Goal: Task Accomplishment & Management: Complete application form

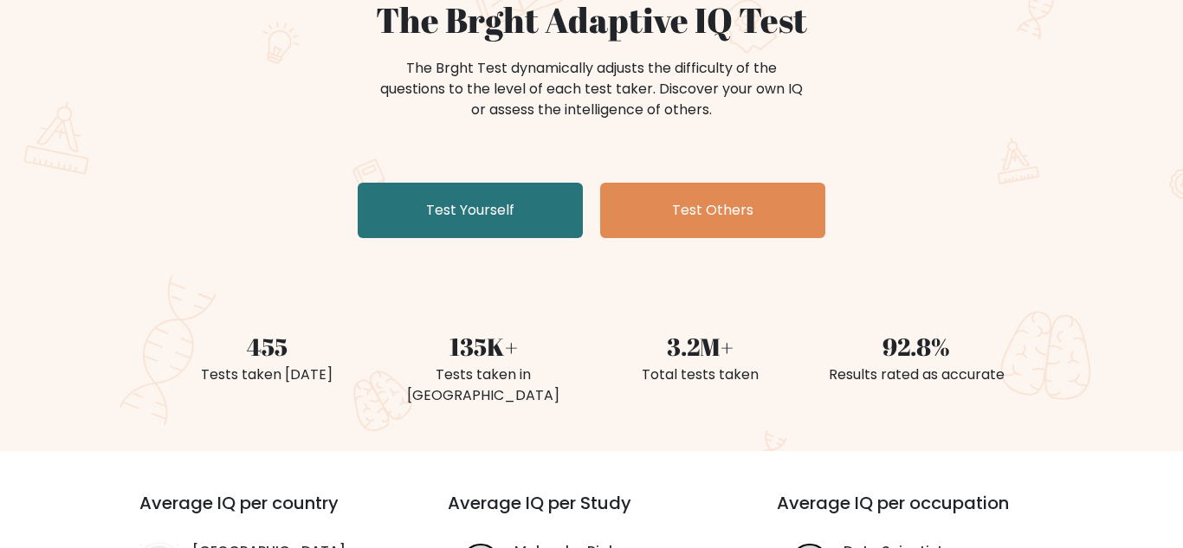
scroll to position [175, 0]
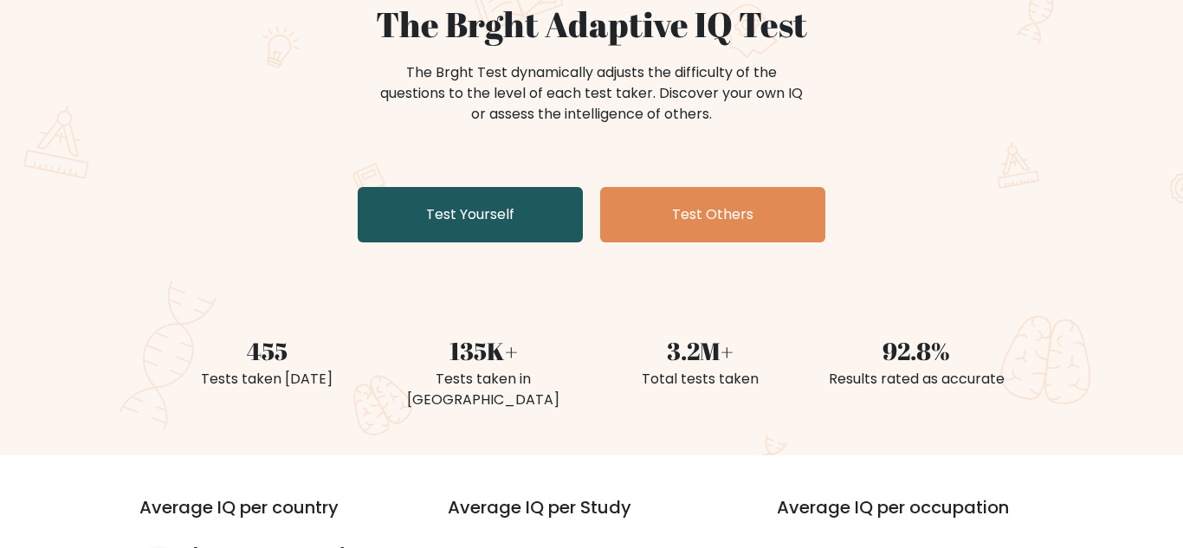
click at [566, 221] on link "Test Yourself" at bounding box center [470, 214] width 225 height 55
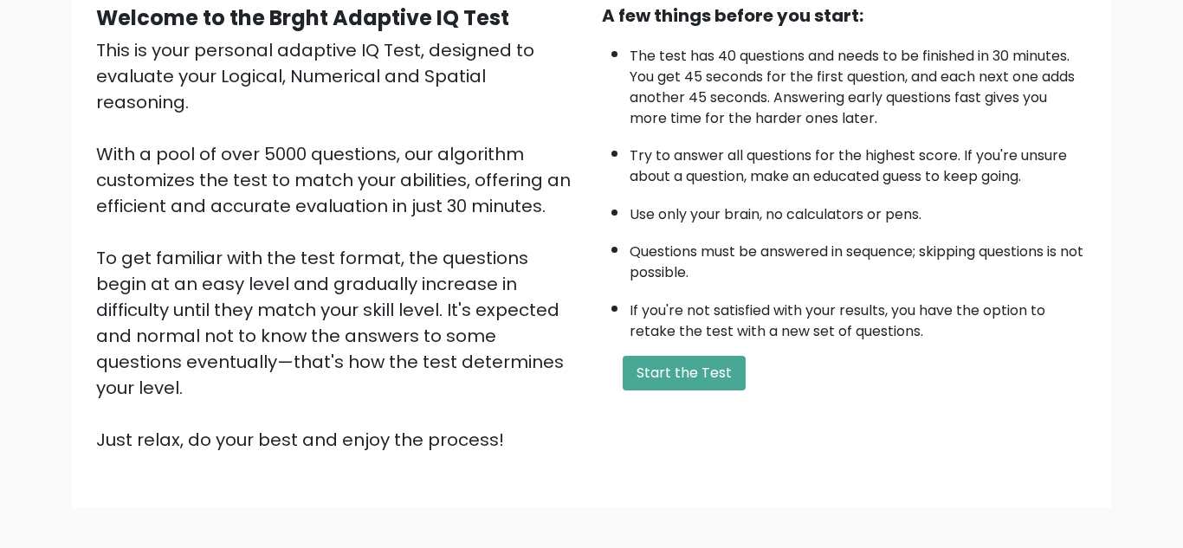
scroll to position [177, 0]
click at [717, 381] on button "Start the Test" at bounding box center [684, 372] width 123 height 35
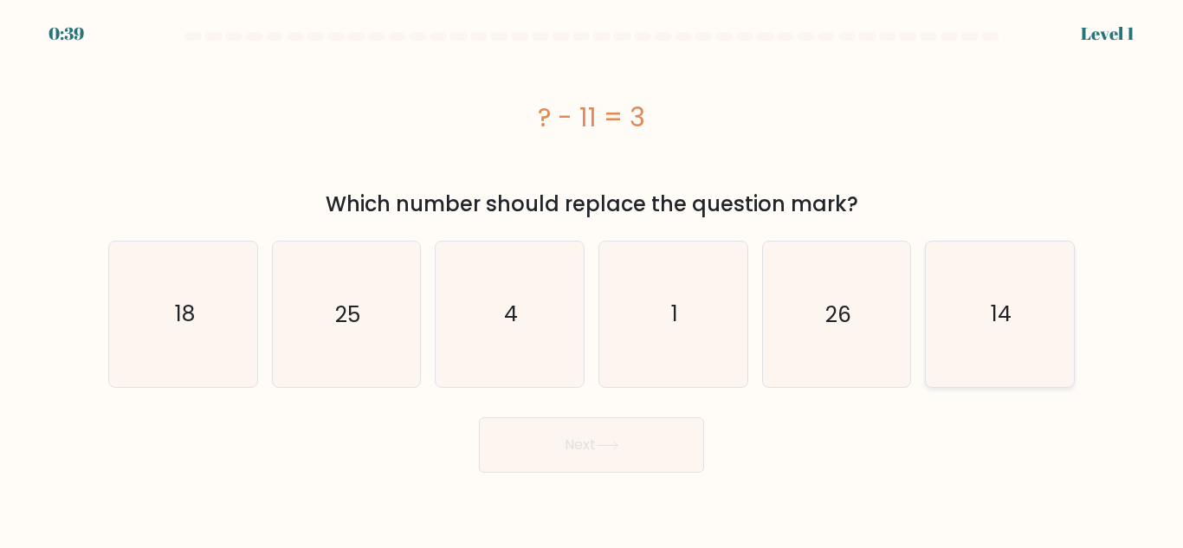
click at [968, 292] on icon "14" at bounding box center [1000, 314] width 145 height 145
click at [592, 279] on input "f. 14" at bounding box center [592, 277] width 1 height 4
radio input "true"
click at [592, 476] on body "0:38 Level 1 a." at bounding box center [591, 274] width 1183 height 548
click at [586, 461] on button "Next" at bounding box center [591, 445] width 225 height 55
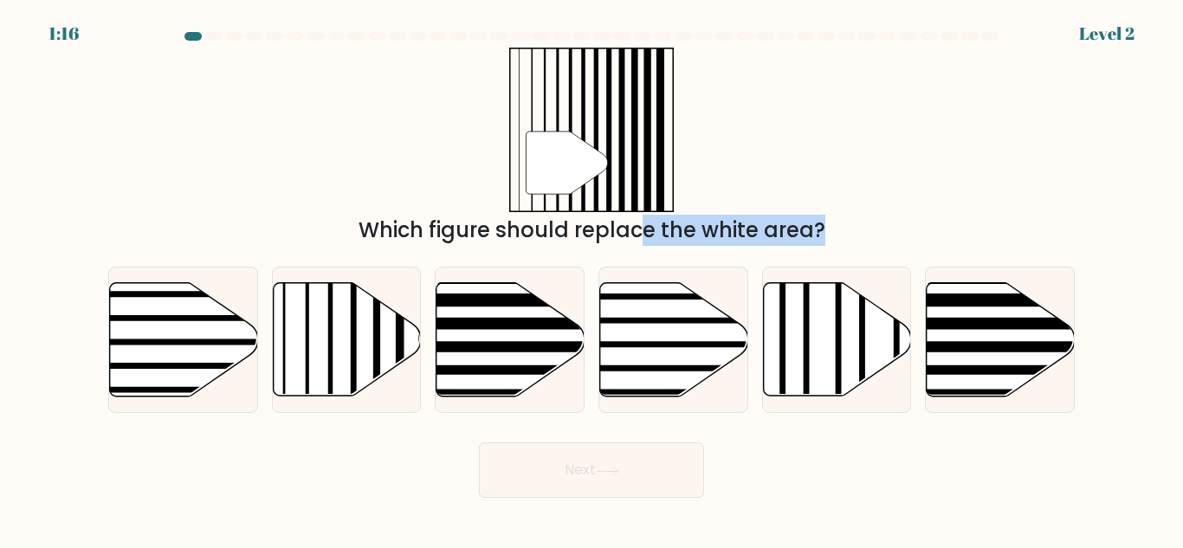
drag, startPoint x: 349, startPoint y: 314, endPoint x: 490, endPoint y: 218, distance: 170.8
click at [490, 218] on form at bounding box center [591, 265] width 1183 height 466
click at [307, 357] on line at bounding box center [307, 280] width 0 height 298
click at [592, 279] on input "b." at bounding box center [592, 277] width 1 height 4
radio input "true"
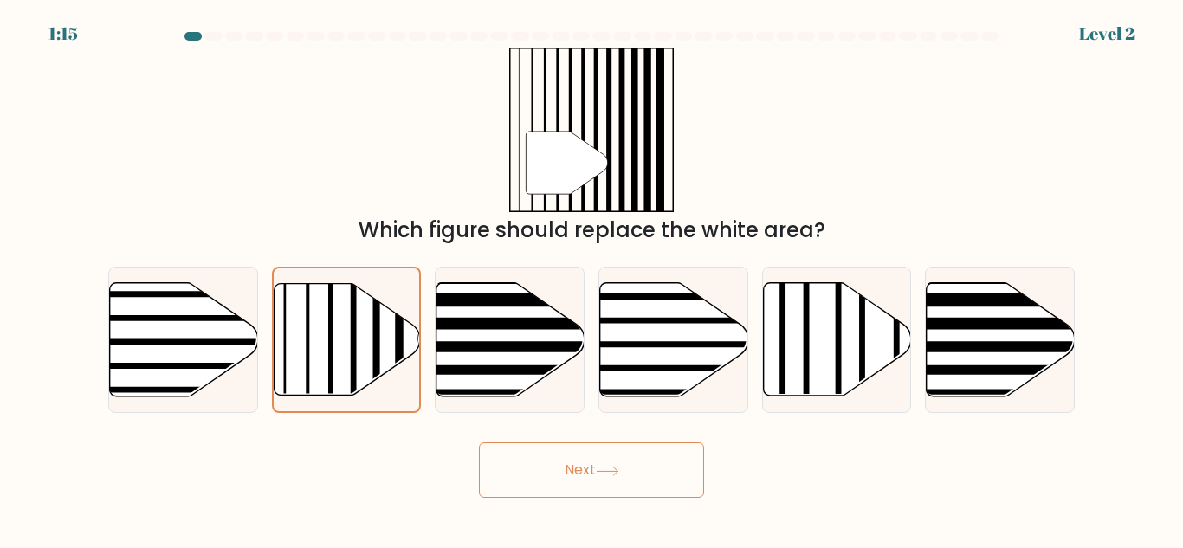
click at [520, 482] on button "Next" at bounding box center [591, 470] width 225 height 55
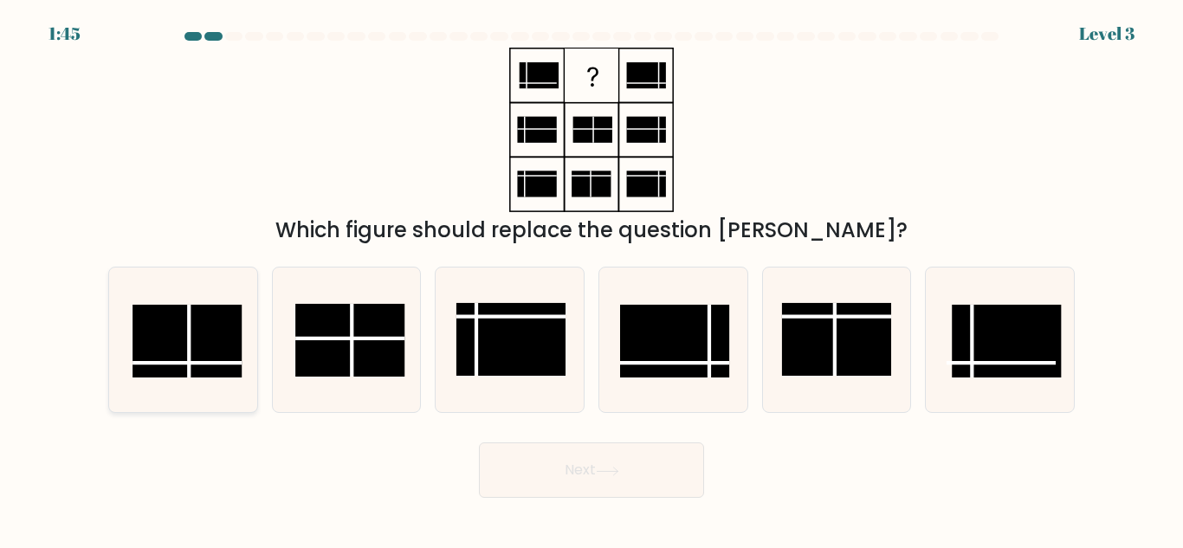
click at [163, 364] on line at bounding box center [187, 364] width 109 height 0
click at [592, 279] on input "a." at bounding box center [592, 277] width 1 height 4
radio input "true"
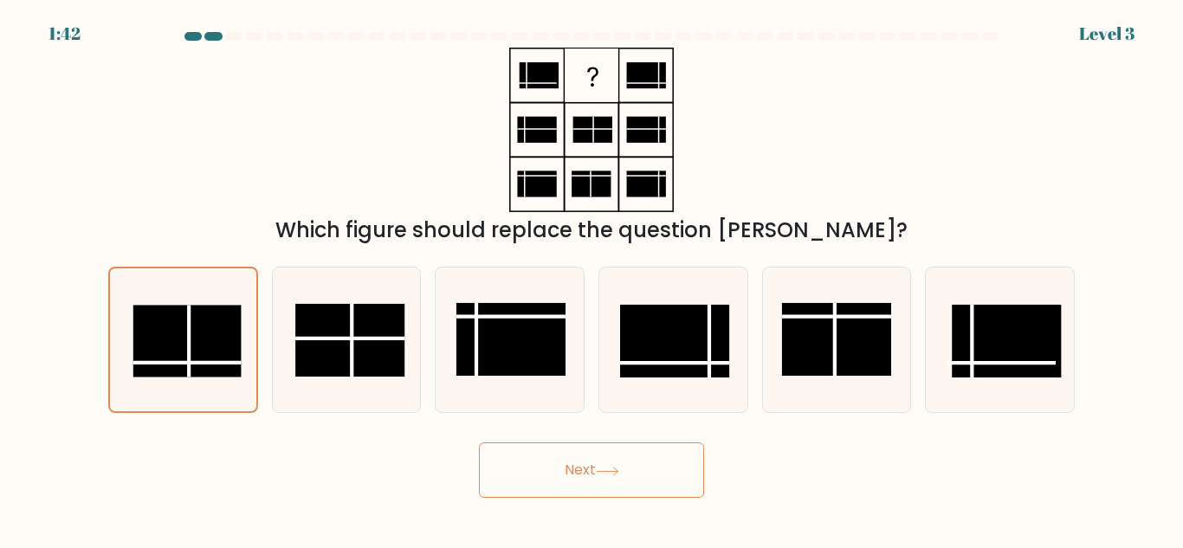
click at [557, 471] on button "Next" at bounding box center [591, 470] width 225 height 55
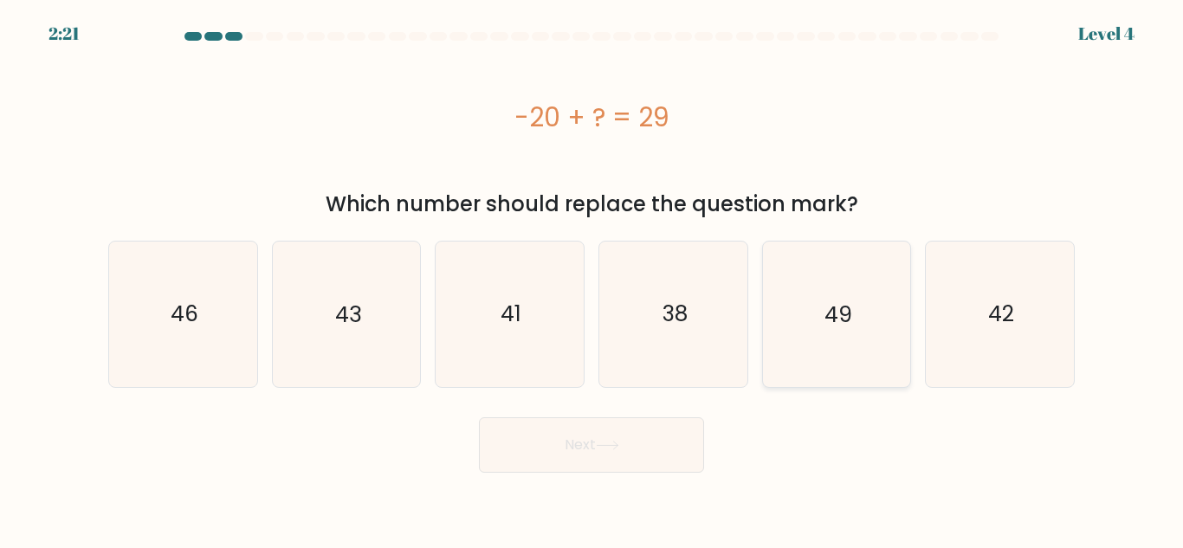
click at [858, 377] on icon "49" at bounding box center [836, 314] width 145 height 145
click at [592, 279] on input "e. 49" at bounding box center [592, 277] width 1 height 4
radio input "true"
click at [673, 441] on button "Next" at bounding box center [591, 445] width 225 height 55
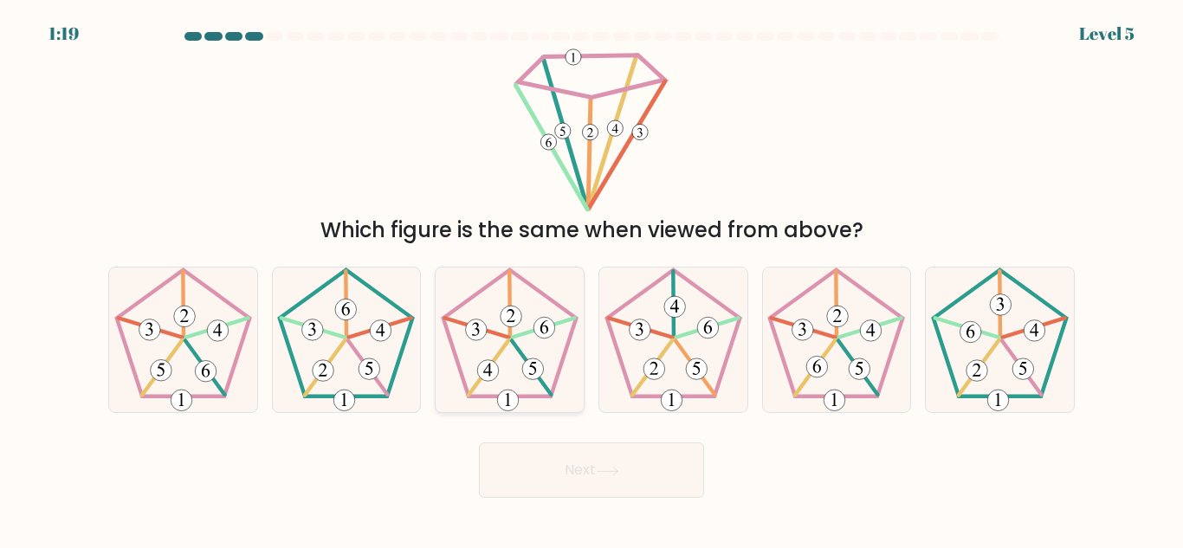
click at [557, 356] on icon at bounding box center [509, 340] width 145 height 145
click at [592, 279] on input "c." at bounding box center [592, 277] width 1 height 4
radio input "true"
click at [584, 476] on button "Next" at bounding box center [591, 470] width 225 height 55
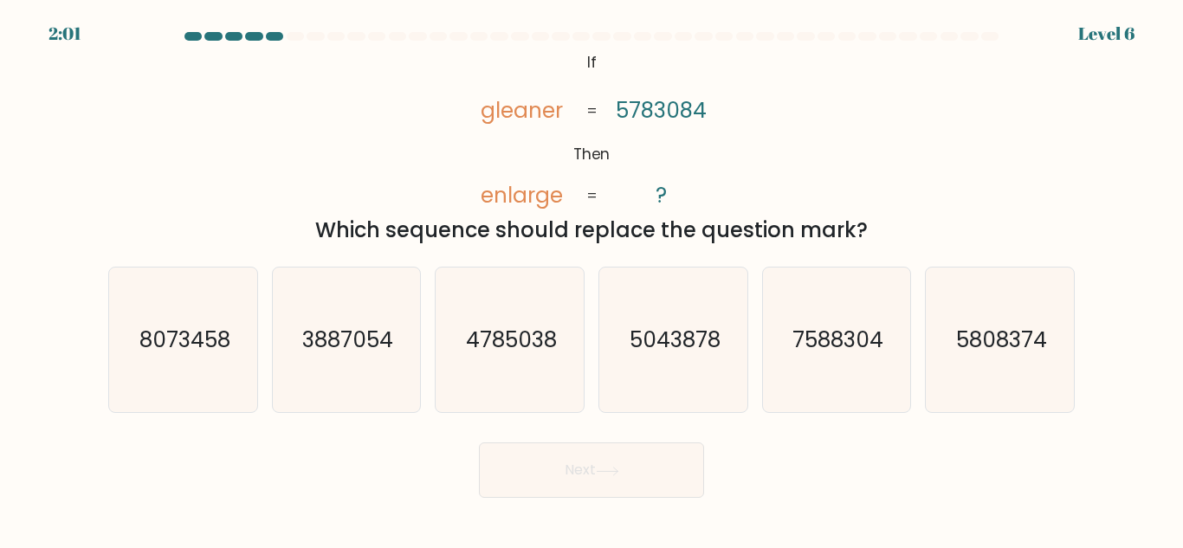
click at [613, 245] on div "Which sequence should replace the question mark?" at bounding box center [592, 230] width 946 height 31
click at [217, 303] on icon "8073458" at bounding box center [183, 340] width 145 height 145
click at [592, 279] on input "a. 8073458" at bounding box center [592, 277] width 1 height 4
radio input "true"
click at [658, 454] on button "Next" at bounding box center [591, 470] width 225 height 55
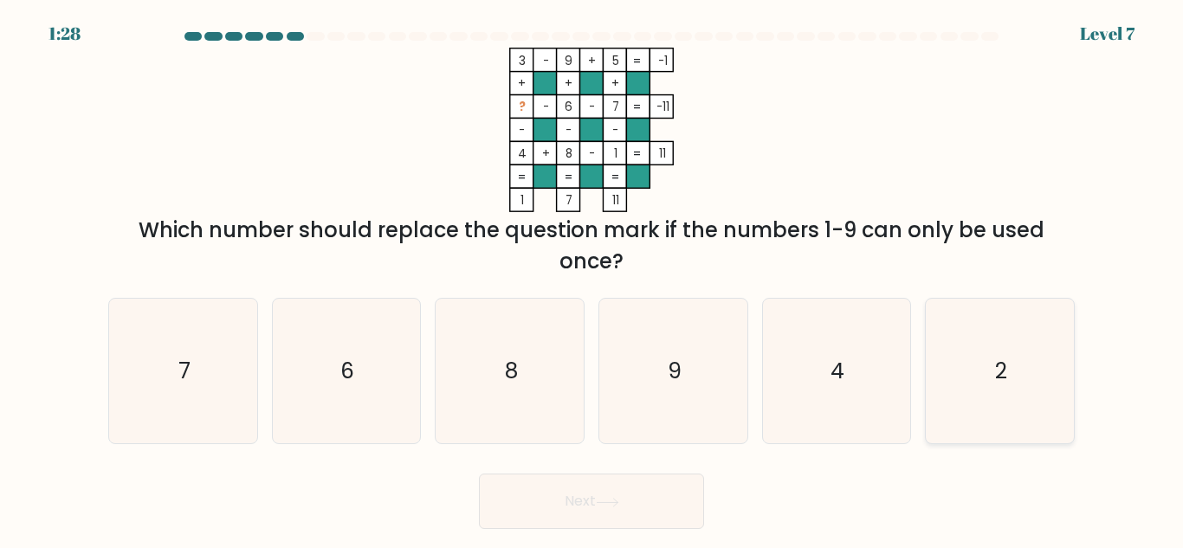
click at [1041, 366] on icon "2" at bounding box center [1000, 371] width 145 height 145
click at [592, 279] on input "f. 2" at bounding box center [592, 277] width 1 height 4
radio input "true"
click at [561, 515] on button "Next" at bounding box center [591, 501] width 225 height 55
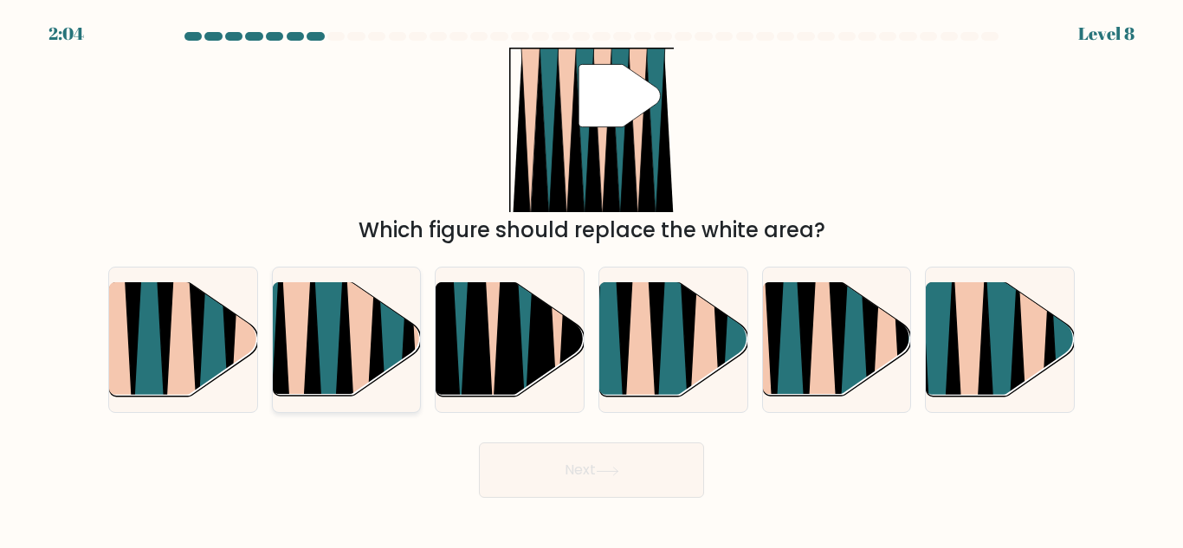
click at [315, 395] on icon at bounding box center [312, 405] width 34 height 296
click at [592, 279] on input "b." at bounding box center [592, 277] width 1 height 4
radio input "true"
click at [1037, 385] on icon at bounding box center [1035, 403] width 34 height 296
click at [592, 279] on input "f." at bounding box center [592, 277] width 1 height 4
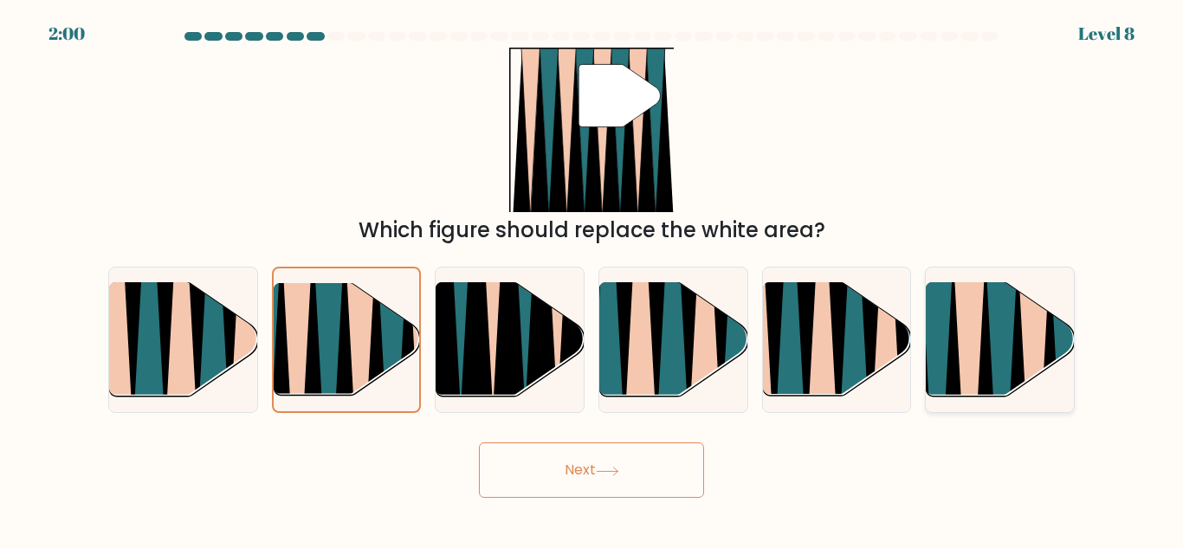
radio input "true"
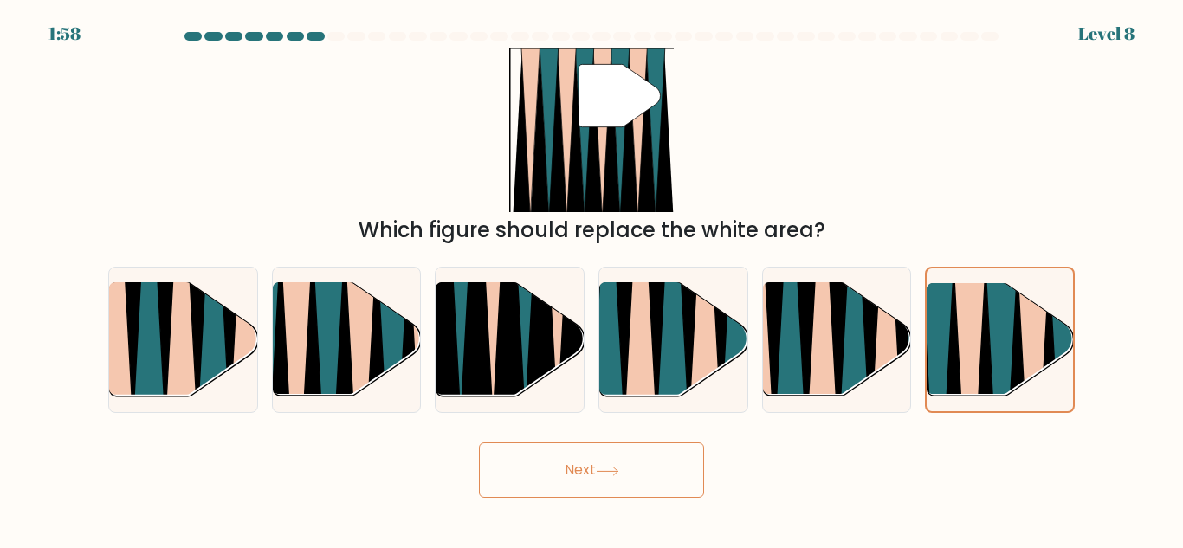
click at [651, 480] on button "Next" at bounding box center [591, 470] width 225 height 55
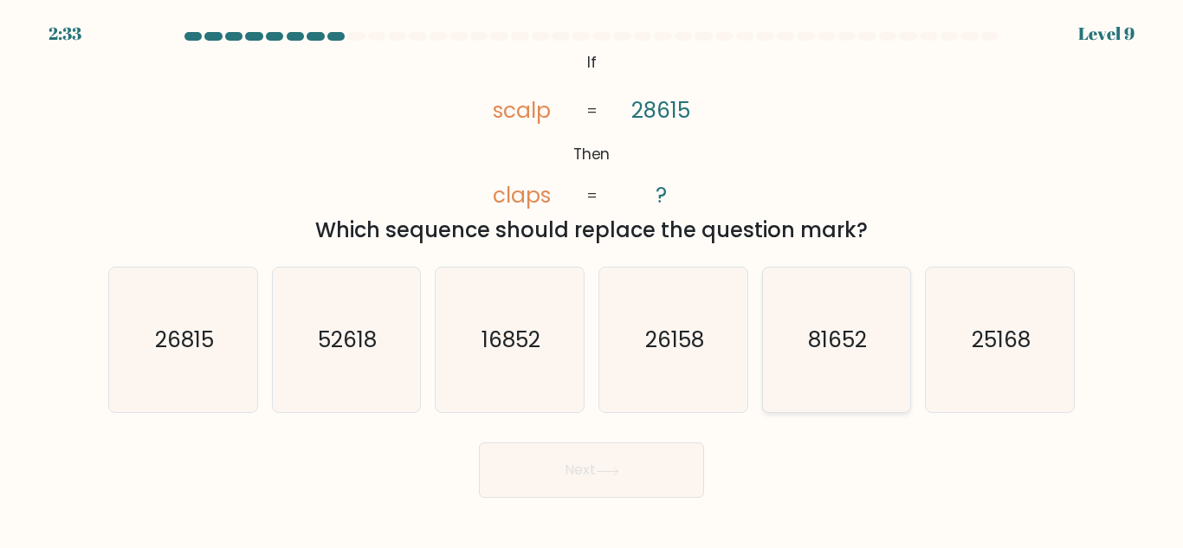
click at [790, 376] on icon "81652" at bounding box center [836, 340] width 145 height 145
click at [592, 279] on input "e. 81652" at bounding box center [592, 277] width 1 height 4
radio input "true"
click at [640, 479] on button "Next" at bounding box center [591, 470] width 225 height 55
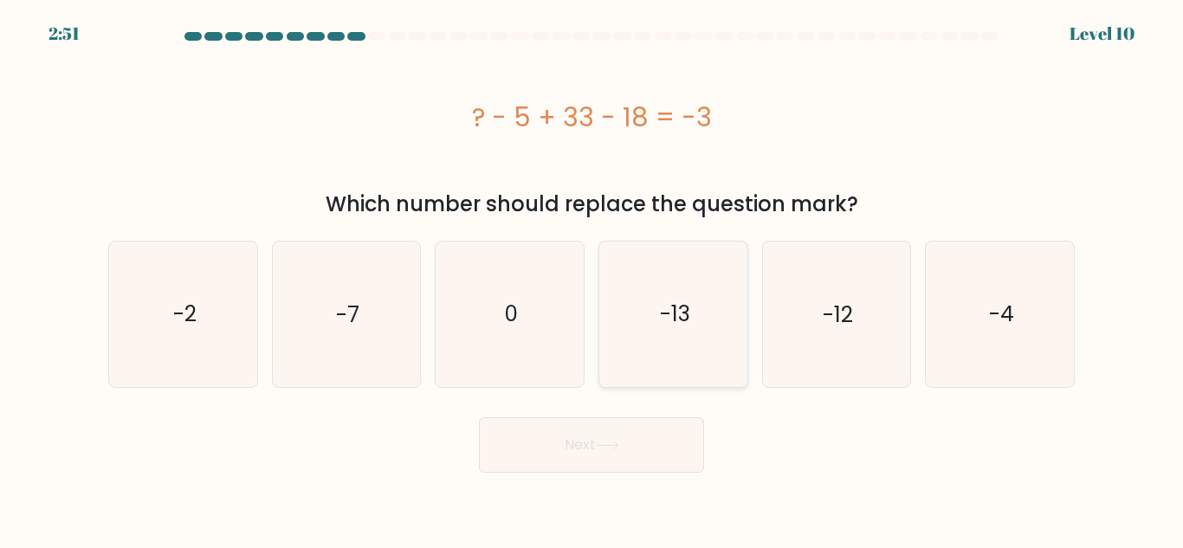
click at [715, 292] on icon "-13" at bounding box center [673, 314] width 145 height 145
click at [592, 279] on input "d. -13" at bounding box center [592, 277] width 1 height 4
radio input "true"
click at [360, 301] on icon "-7" at bounding box center [346, 314] width 145 height 145
click at [592, 279] on input "b. -7" at bounding box center [592, 277] width 1 height 4
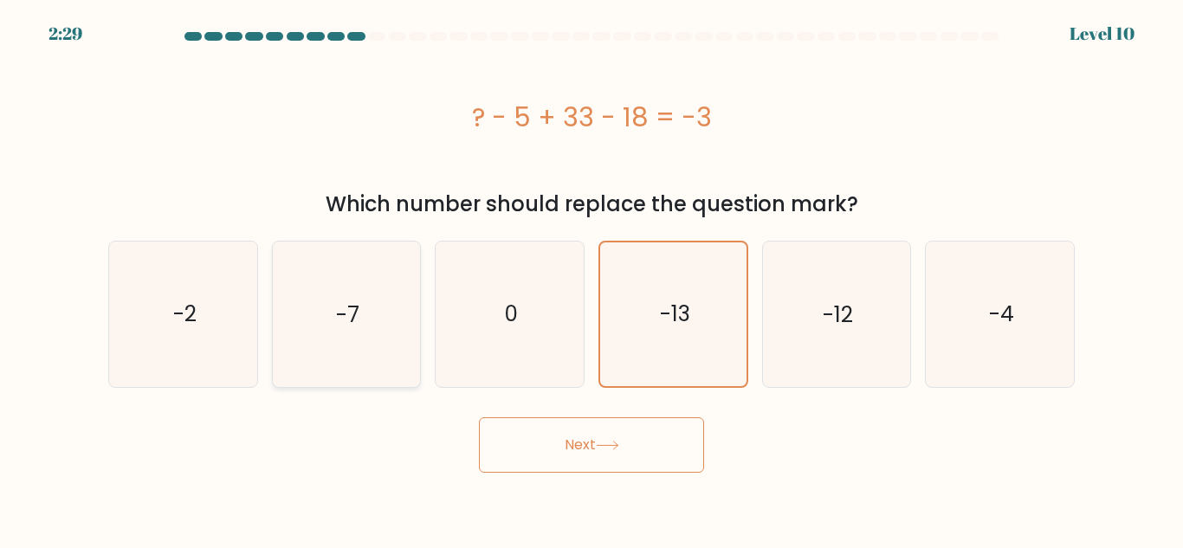
radio input "true"
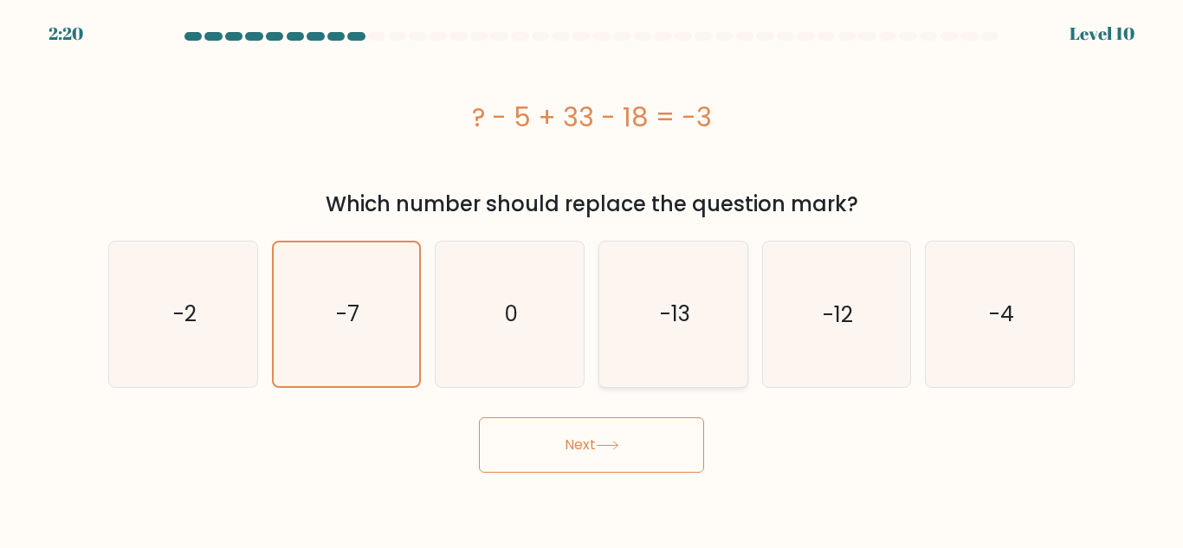
click at [673, 306] on text "-13" at bounding box center [674, 314] width 30 height 30
click at [592, 279] on input "d. -13" at bounding box center [592, 277] width 1 height 4
radio input "true"
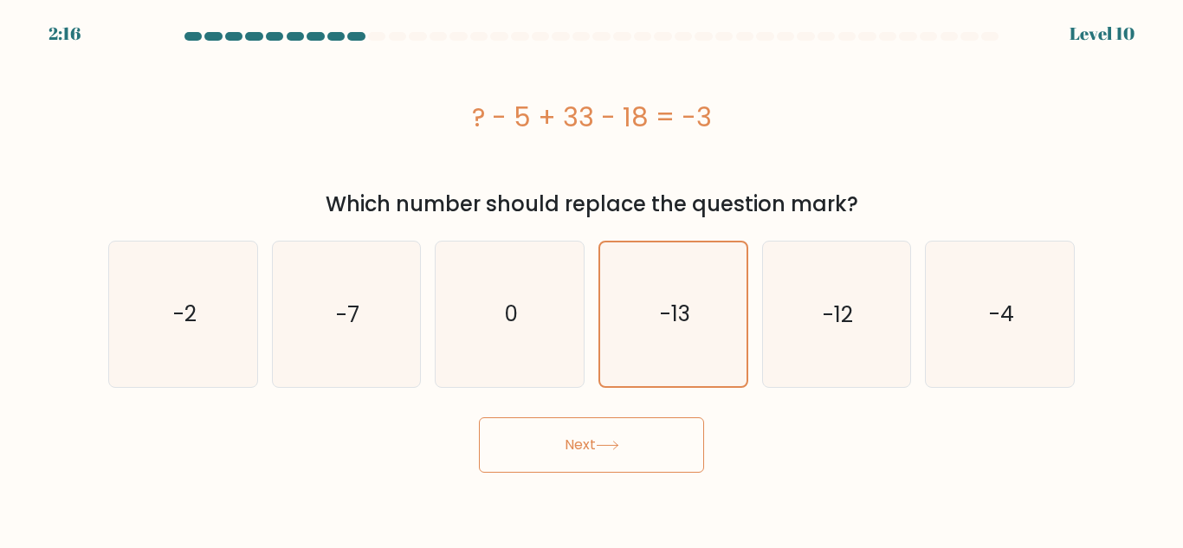
click at [602, 456] on button "Next" at bounding box center [591, 445] width 225 height 55
